Goal: Use online tool/utility: Utilize a website feature to perform a specific function

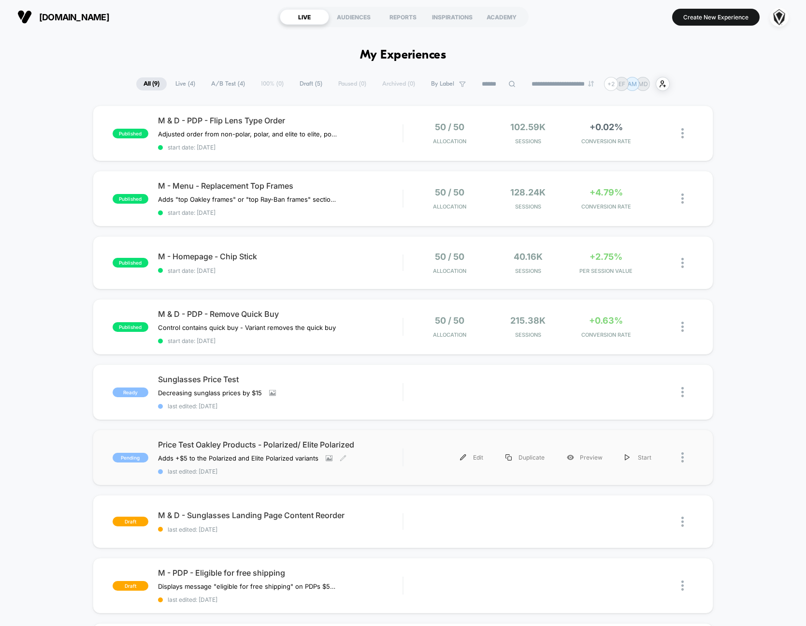
click at [381, 452] on div "Price Test Oakley Products - Polarized/ Elite Polarized Adds +$5 to the Polariz…" at bounding box center [280, 456] width 245 height 35
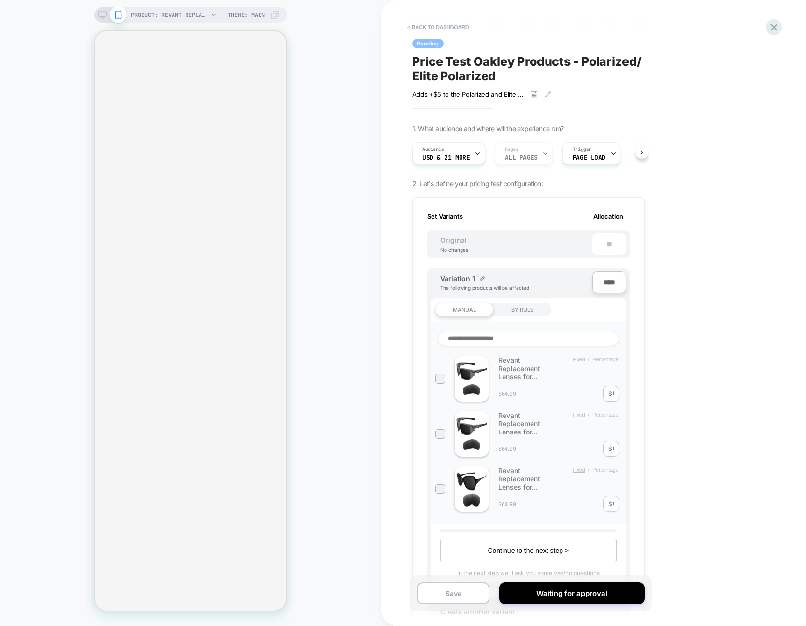
scroll to position [0, 1]
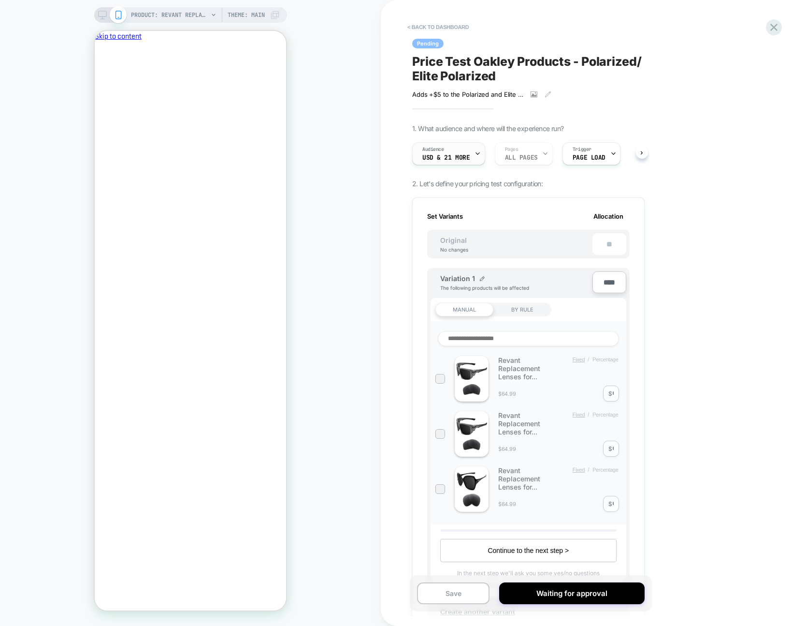
click at [462, 149] on div "Audience USD & 21 More" at bounding box center [446, 154] width 67 height 22
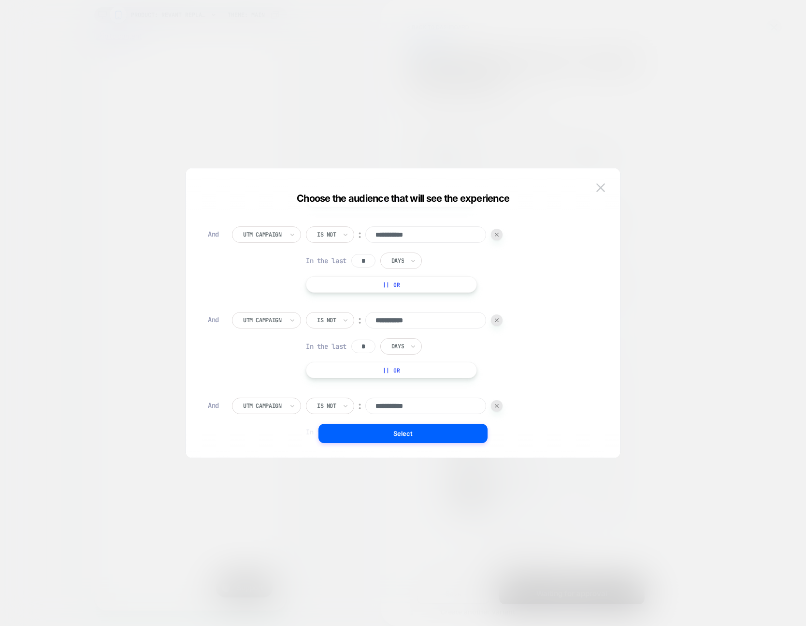
scroll to position [450, 0]
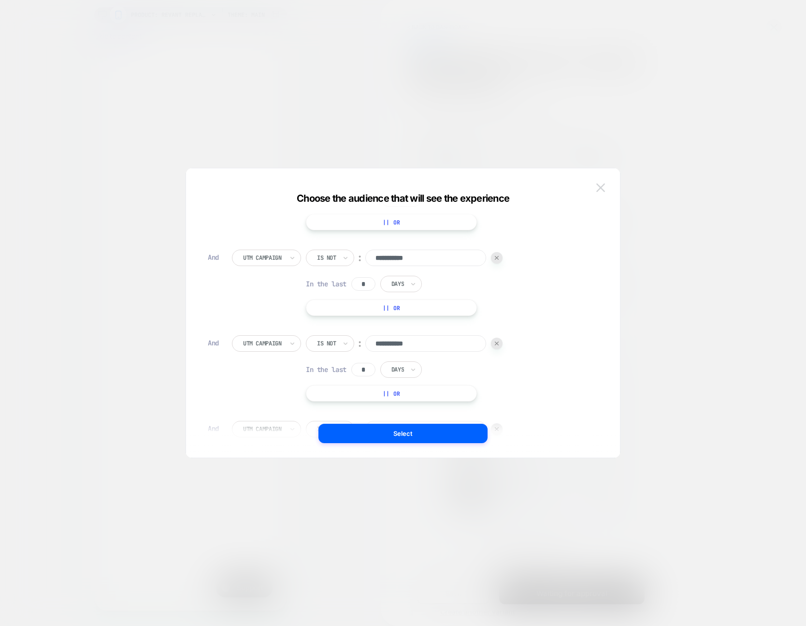
click at [598, 189] on img at bounding box center [601, 187] width 9 height 8
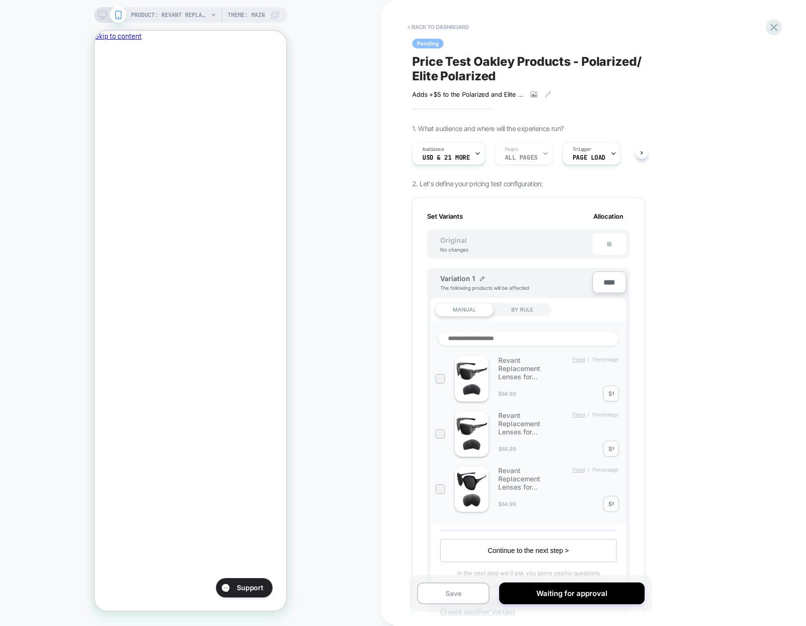
click at [659, 183] on div "< back to dashboard Pending Price Test Oakley Products - Polarized/ Elite Polar…" at bounding box center [593, 313] width 425 height 626
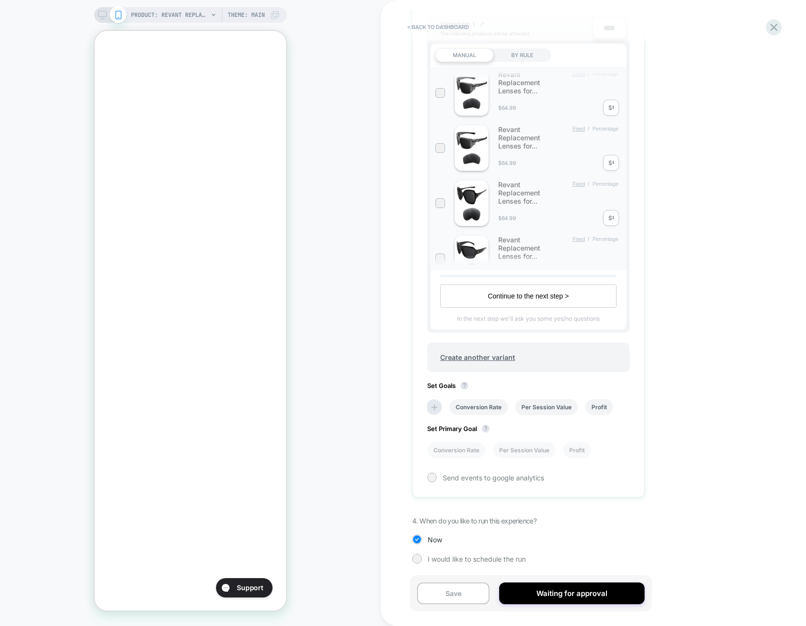
scroll to position [0, 166]
